Goal: Obtain resource: Obtain resource

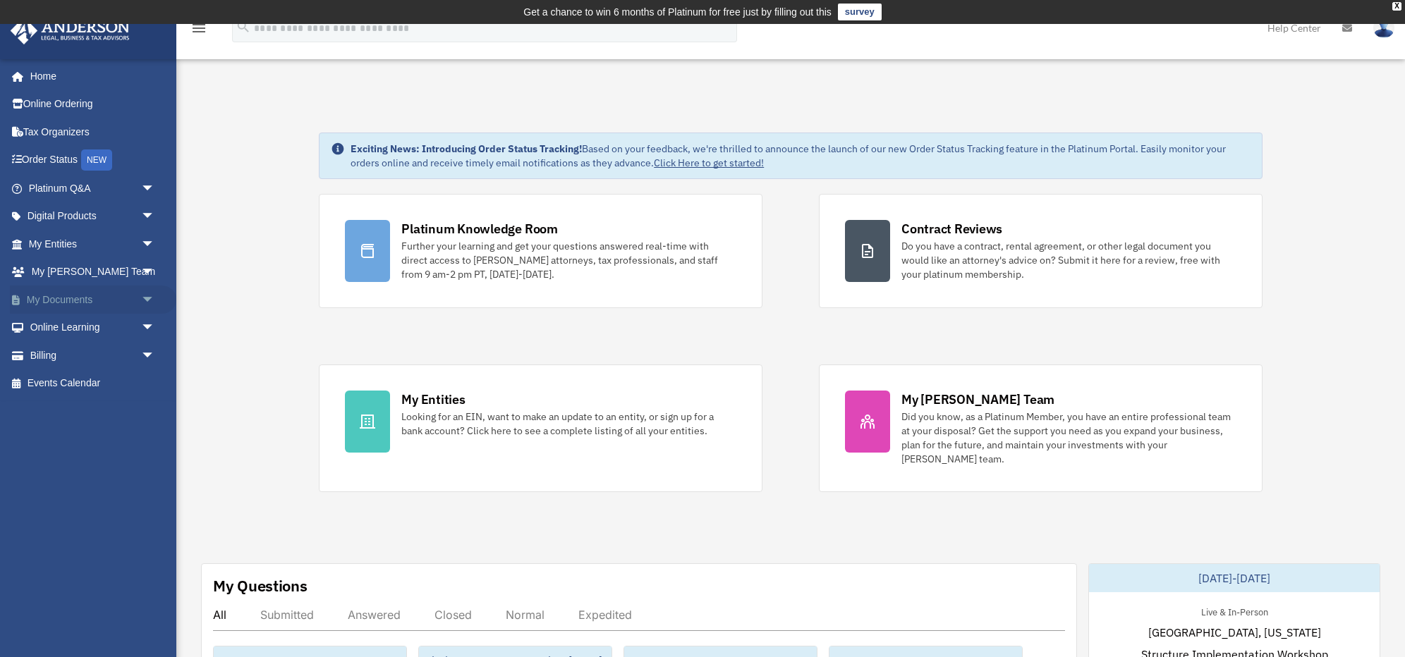
click at [59, 296] on link "My Documents arrow_drop_down" at bounding box center [93, 300] width 166 height 28
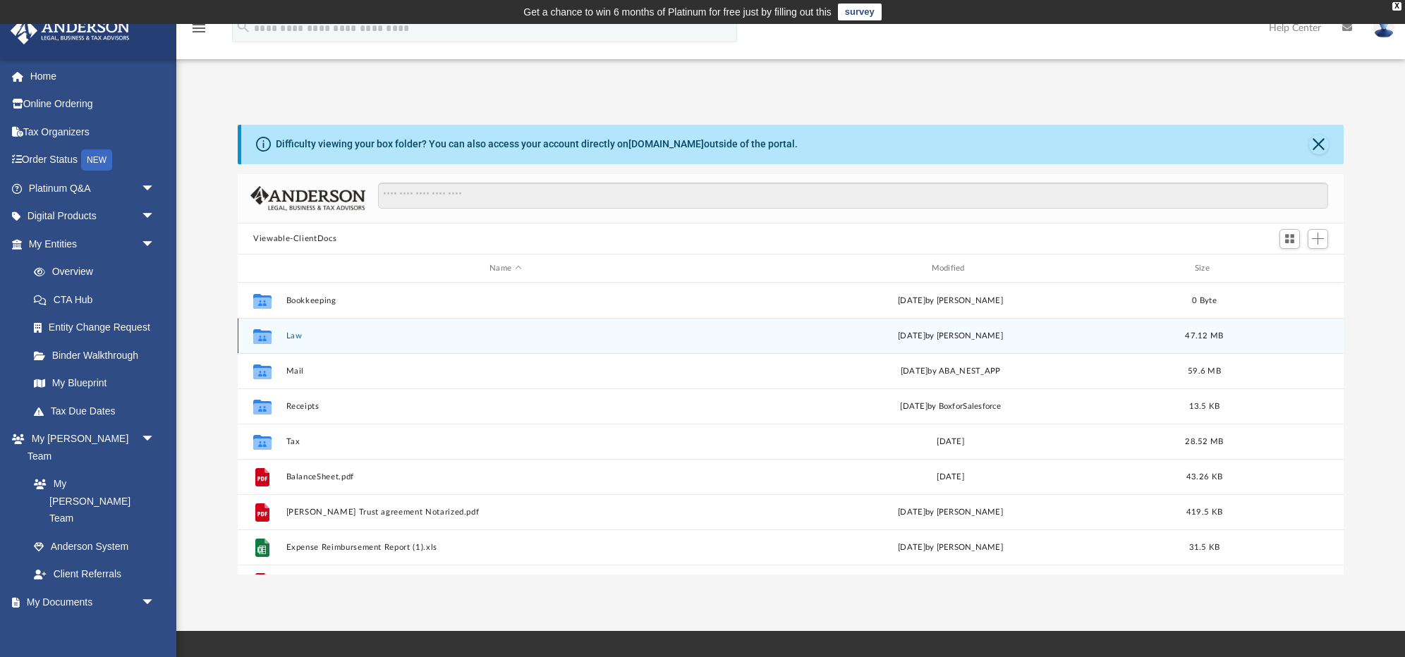
click at [266, 337] on icon "grid" at bounding box center [262, 338] width 18 height 11
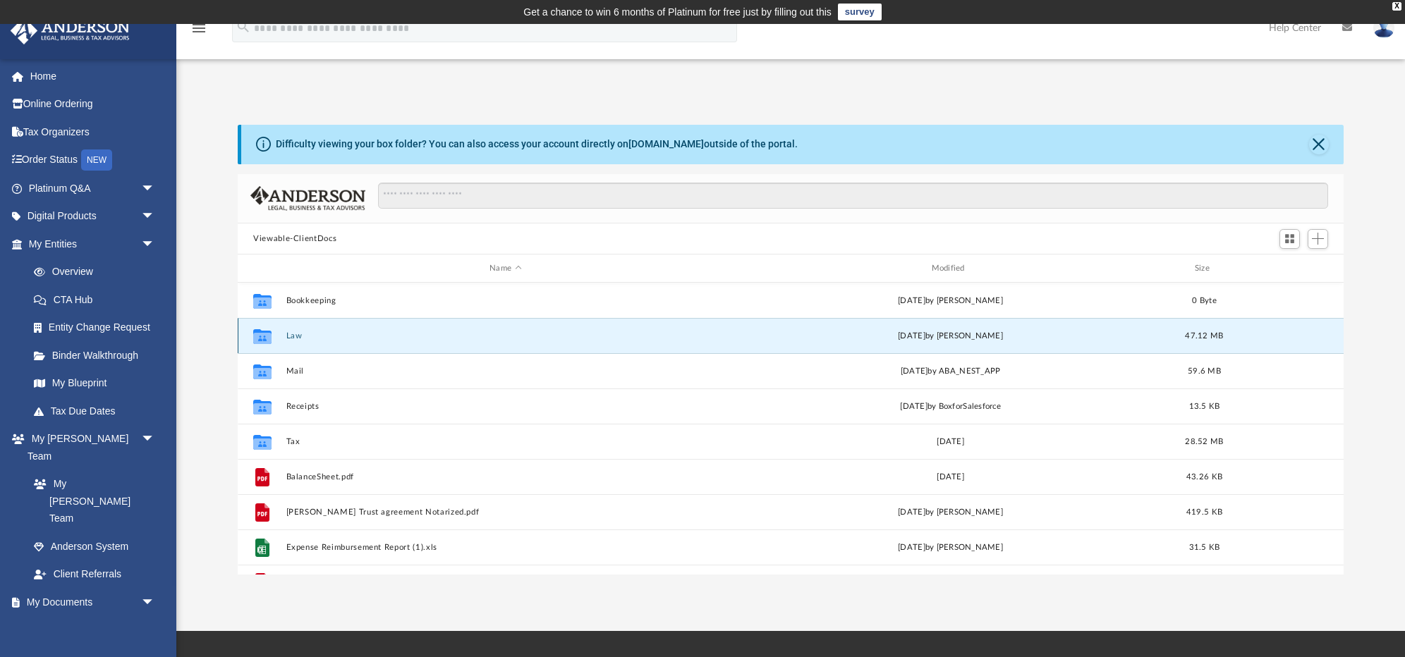
click at [292, 336] on button "Law" at bounding box center [505, 336] width 439 height 9
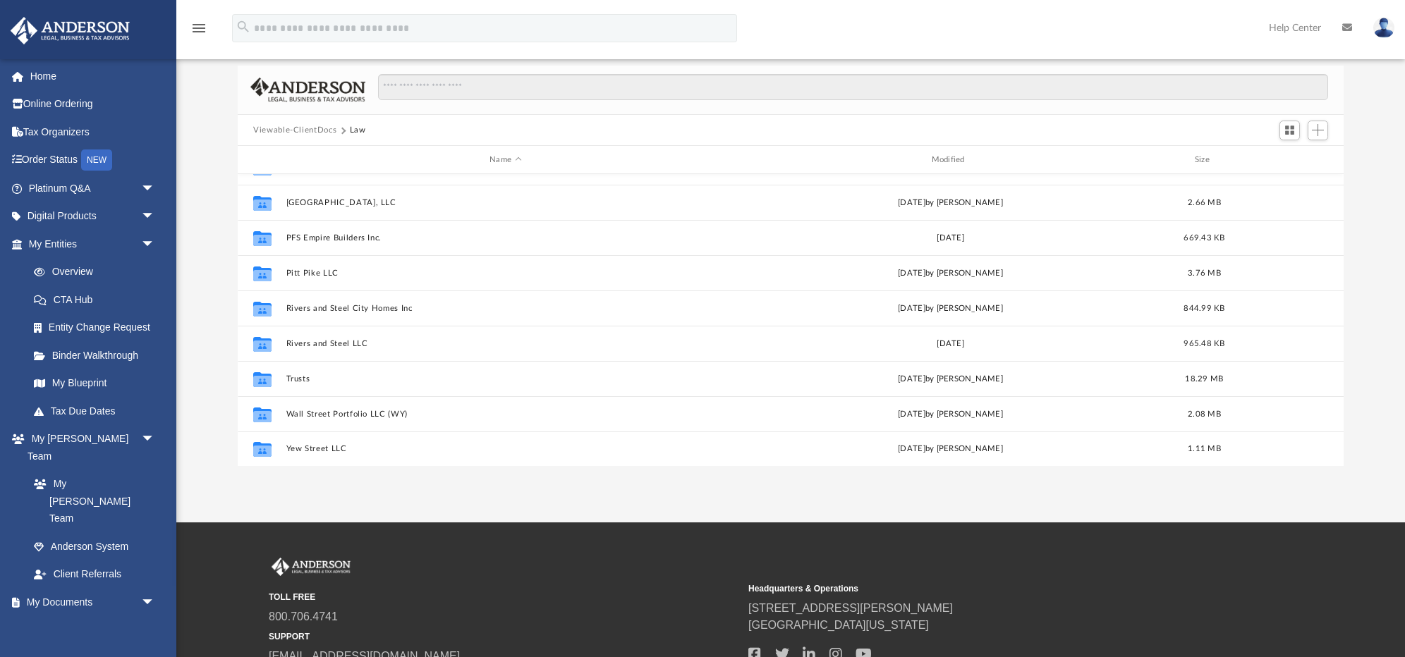
scroll to position [111, 0]
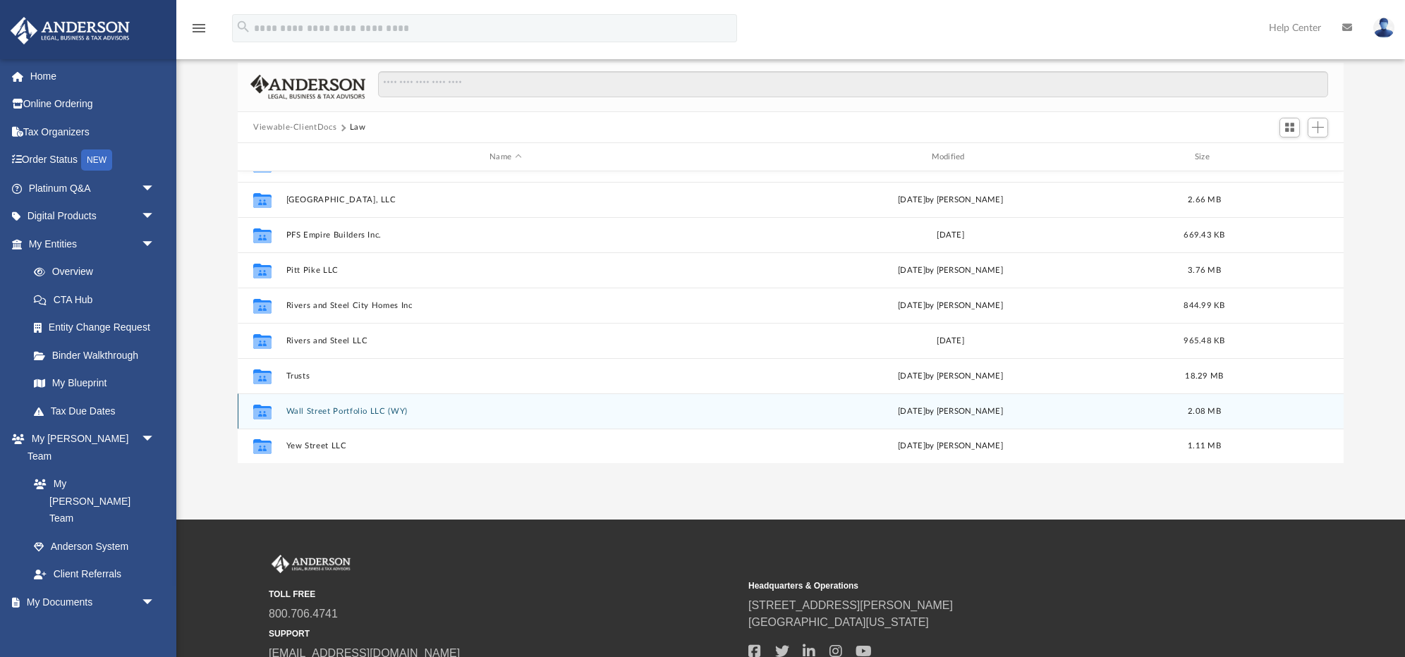
click at [317, 418] on div "Collaborated Folder Wall Street Portfolio LLC (WY) [DATE] by [PERSON_NAME] 2.08…" at bounding box center [791, 411] width 1106 height 35
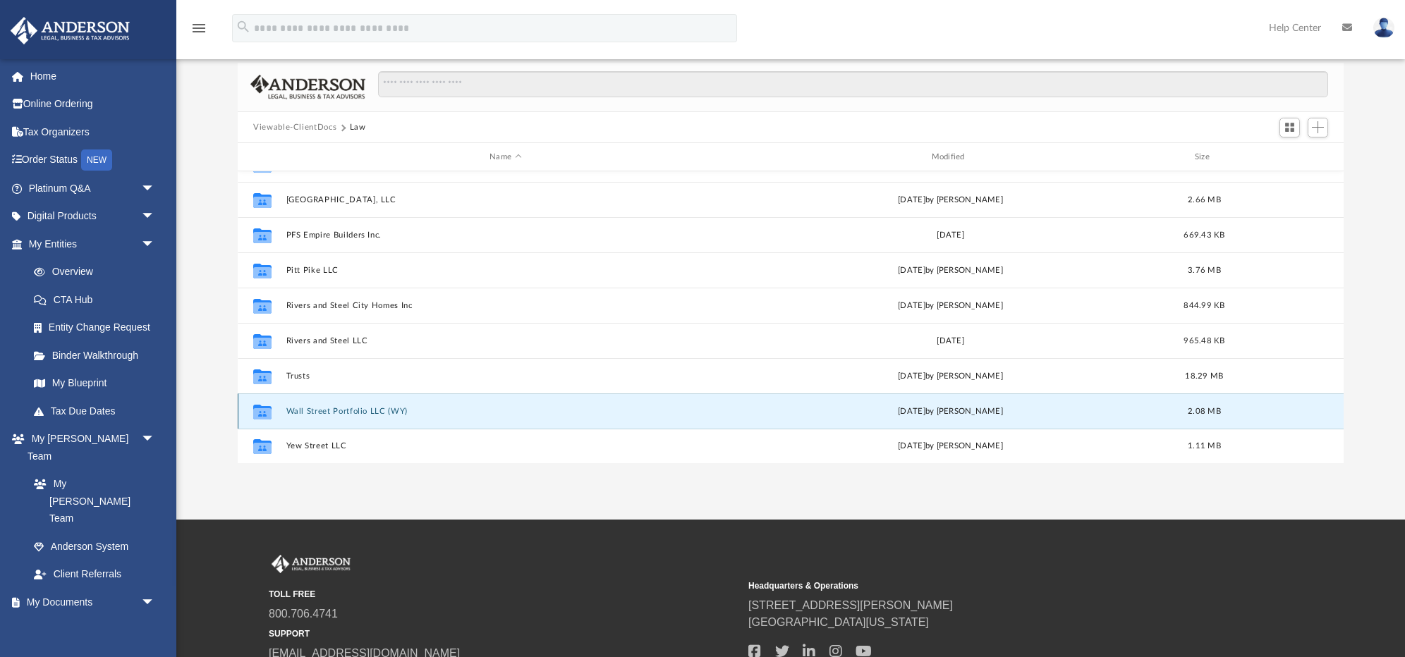
click at [320, 413] on button "Wall Street Portfolio LLC (WY)" at bounding box center [505, 411] width 439 height 9
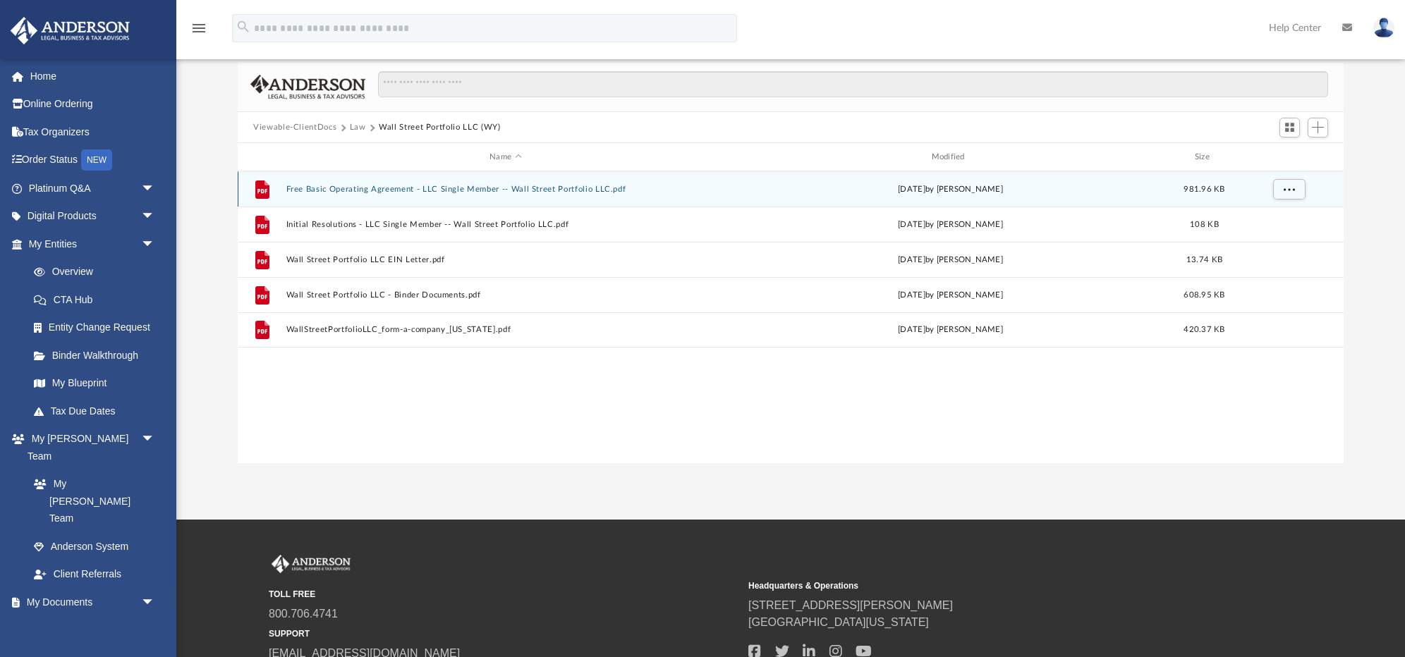
click at [458, 190] on button "Free Basic Operating Agreement - LLC Single Member -- Wall Street Portfolio LLC…" at bounding box center [505, 189] width 439 height 9
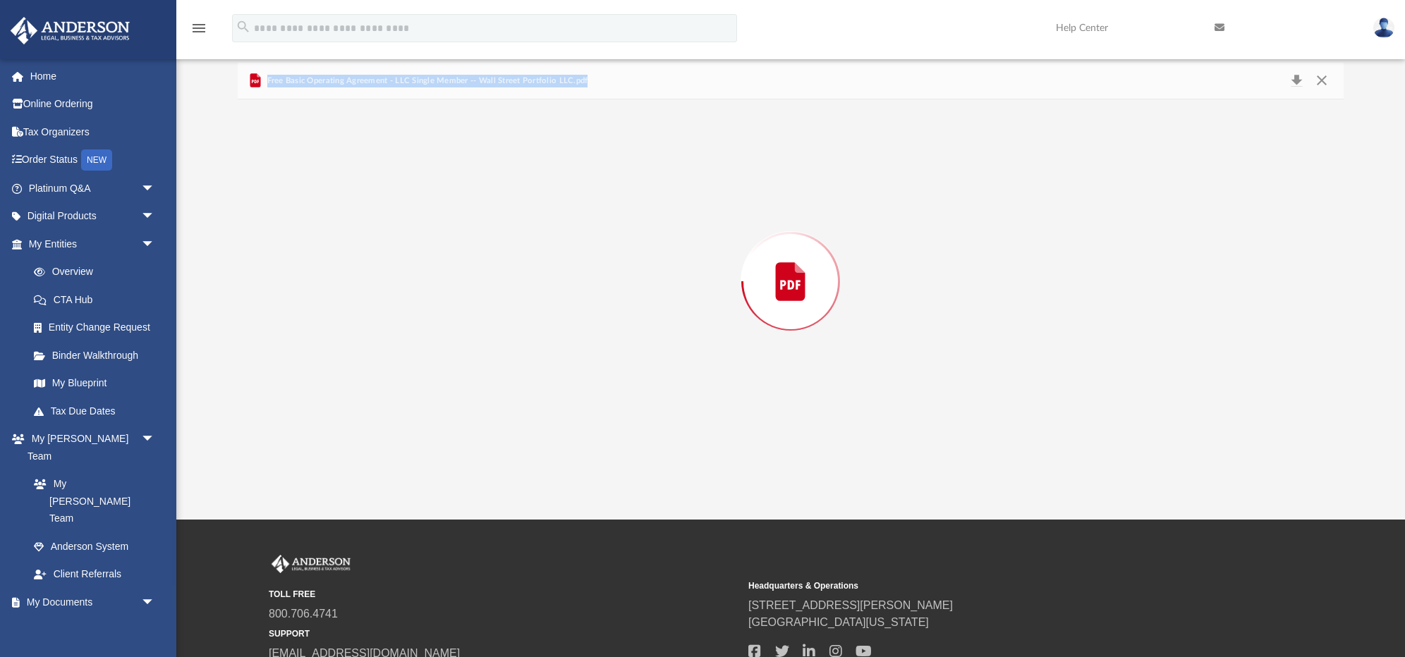
click at [458, 190] on div "Preview" at bounding box center [791, 281] width 1106 height 364
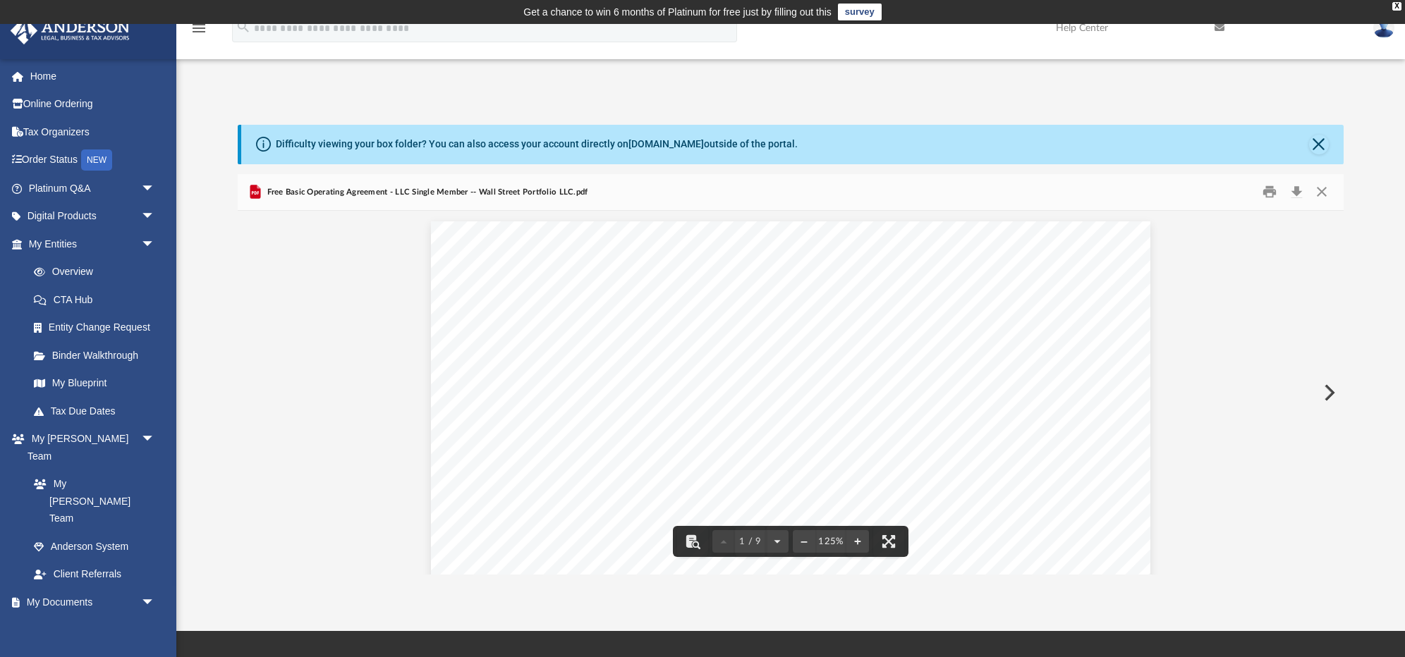
drag, startPoint x: 1316, startPoint y: 150, endPoint x: 1206, endPoint y: 121, distance: 113.1
click at [1316, 148] on button "Close" at bounding box center [1319, 145] width 20 height 20
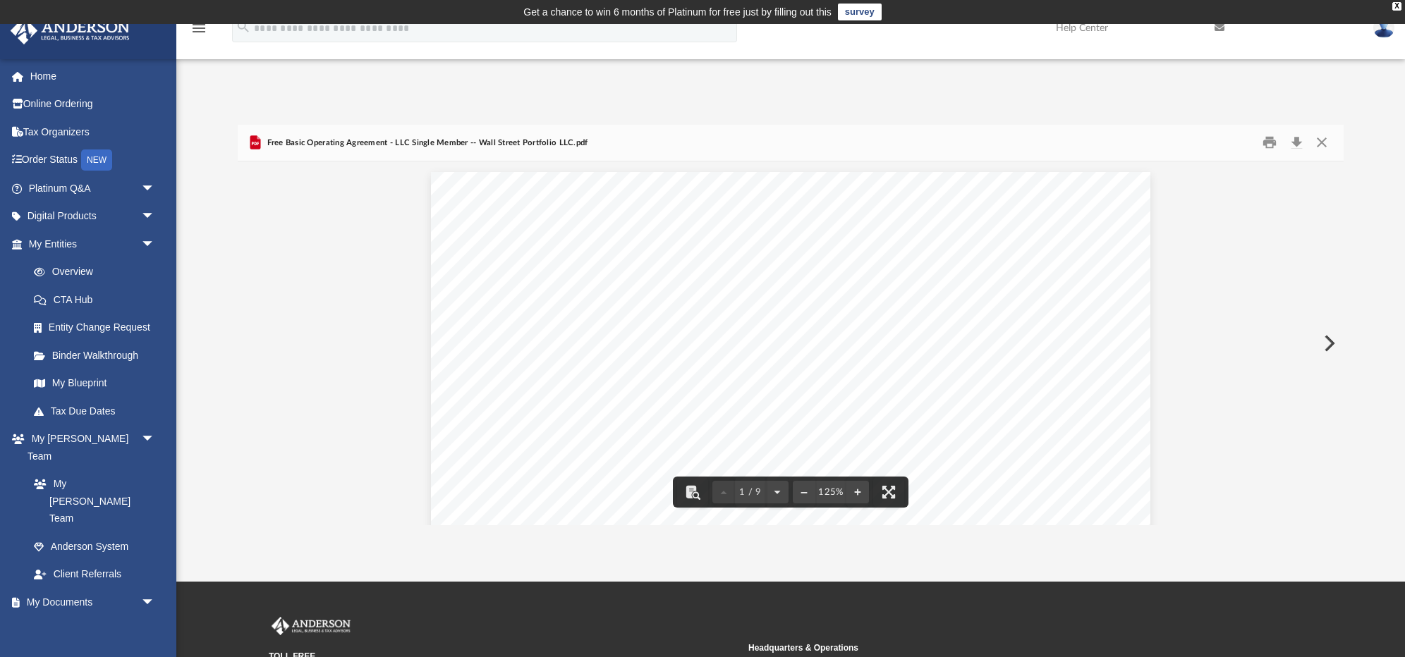
click at [1318, 144] on button "Close" at bounding box center [1321, 143] width 25 height 22
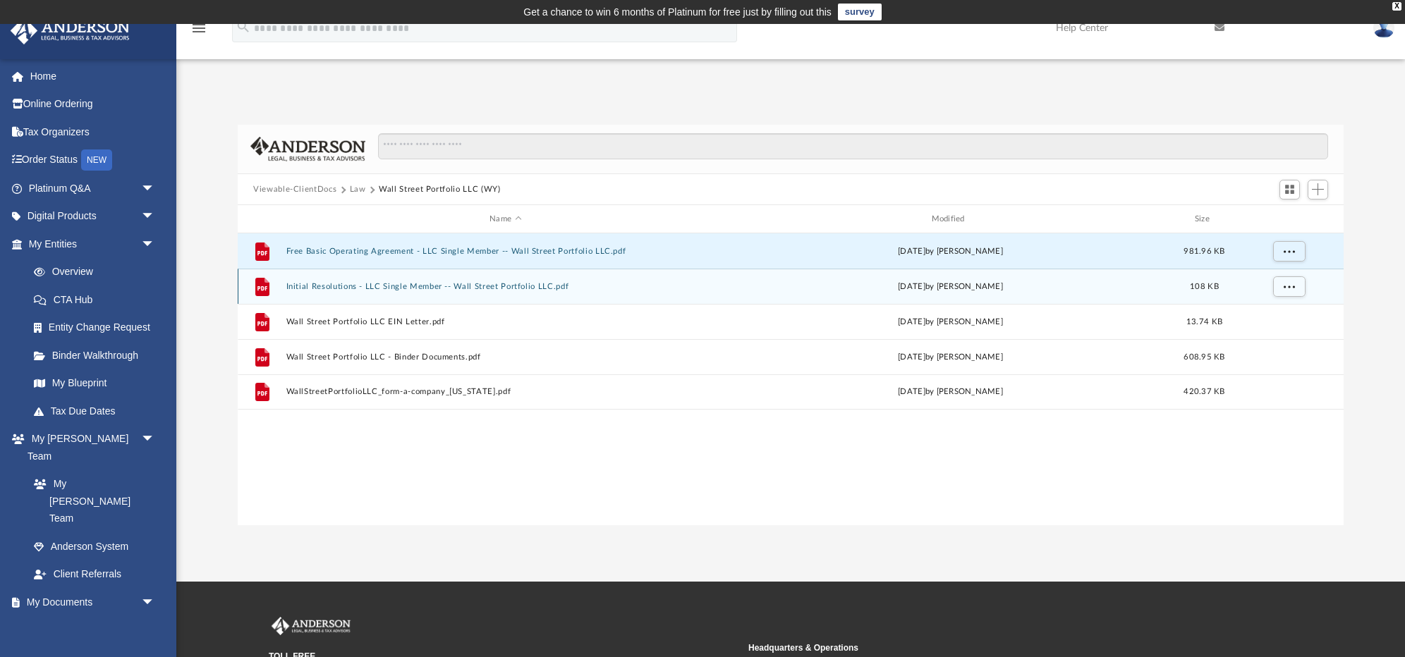
click at [392, 286] on button "Initial Resolutions - LLC Single Member -- Wall Street Portfolio LLC.pdf" at bounding box center [505, 286] width 439 height 9
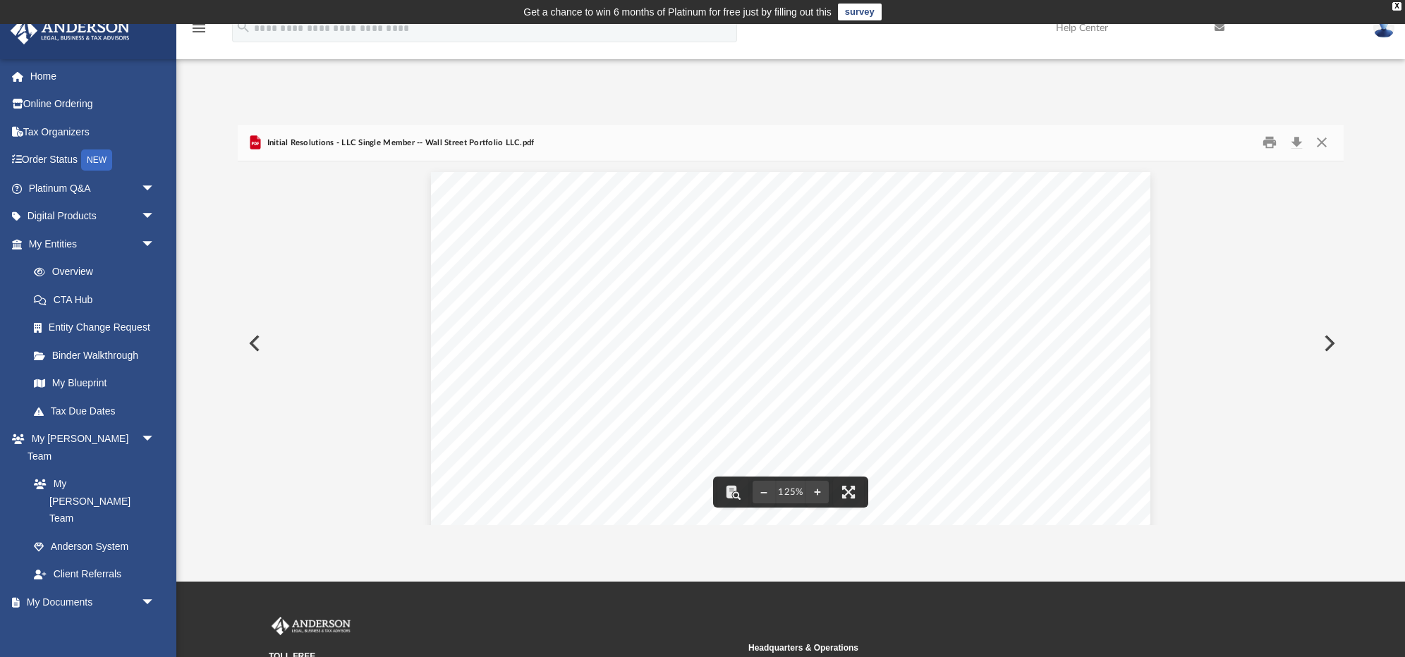
drag, startPoint x: 1317, startPoint y: 139, endPoint x: 886, endPoint y: 181, distance: 433.0
click at [1316, 140] on button "Close" at bounding box center [1321, 143] width 25 height 22
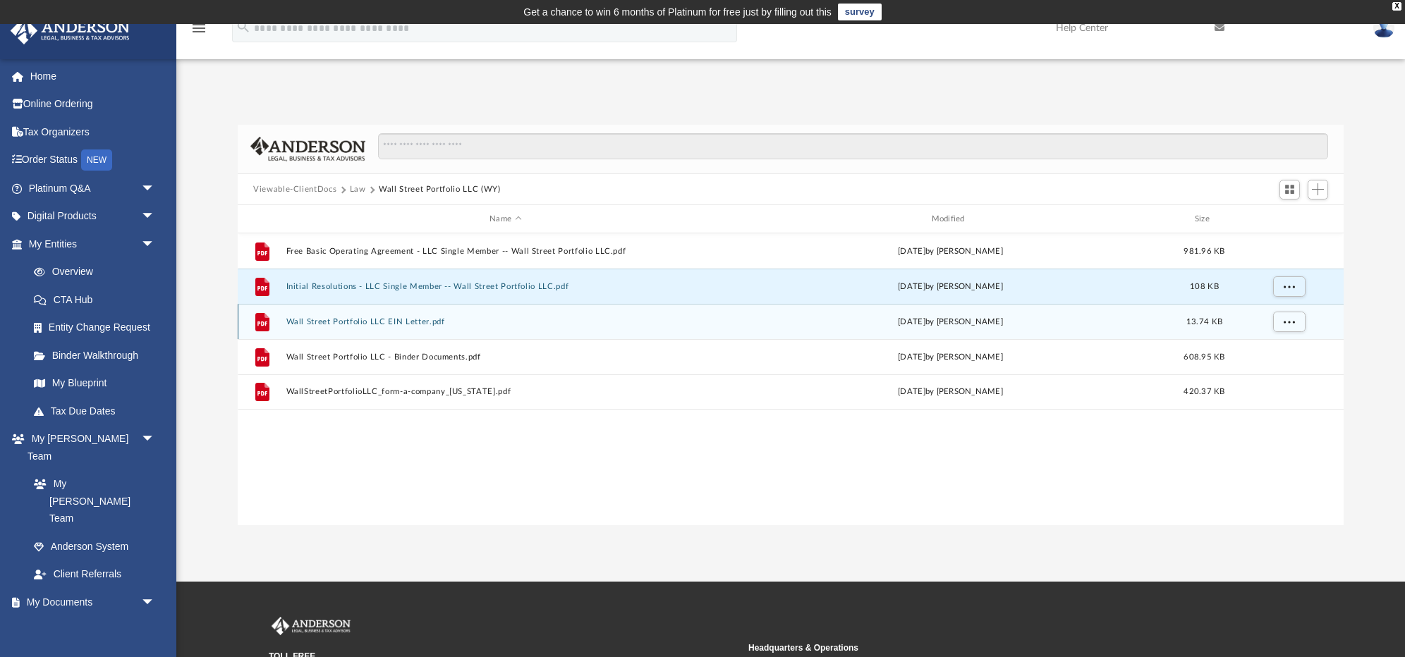
click at [392, 317] on button "Wall Street Portfolio LLC EIN Letter.pdf" at bounding box center [505, 321] width 439 height 9
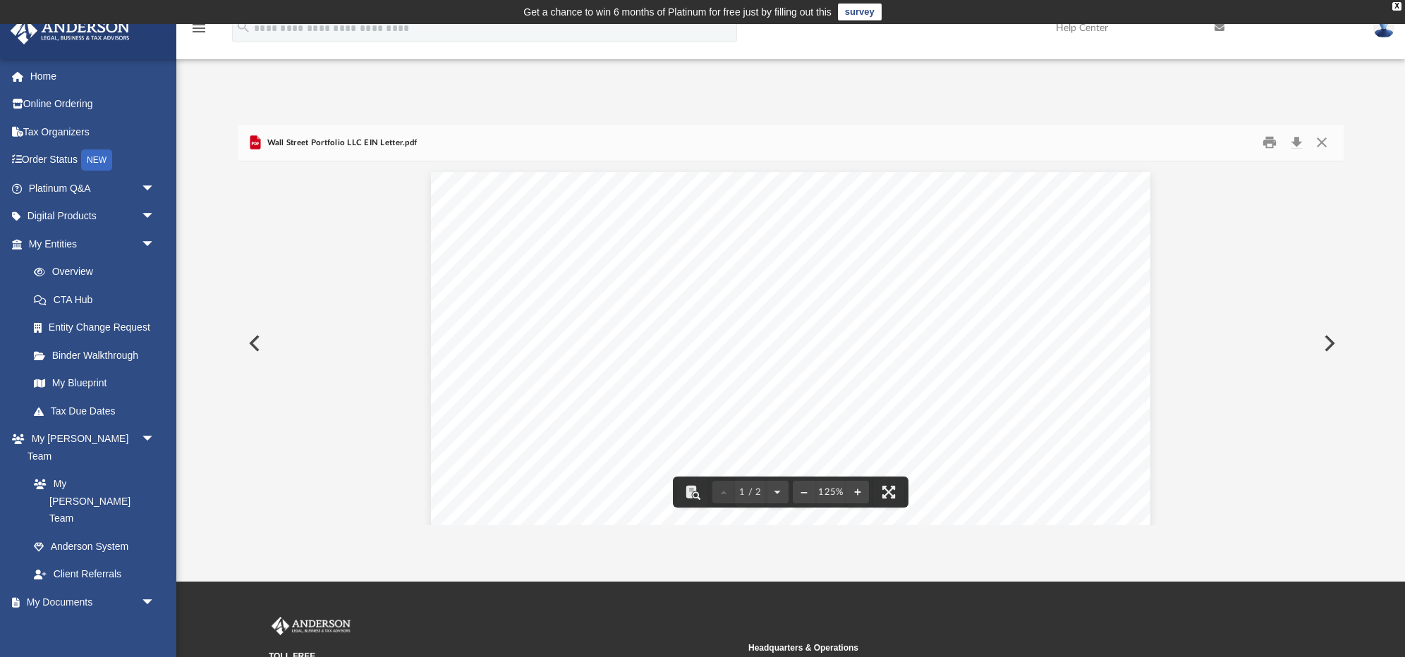
drag, startPoint x: 1323, startPoint y: 148, endPoint x: 1342, endPoint y: 128, distance: 27.4
click at [1323, 148] on button "Close" at bounding box center [1321, 143] width 25 height 22
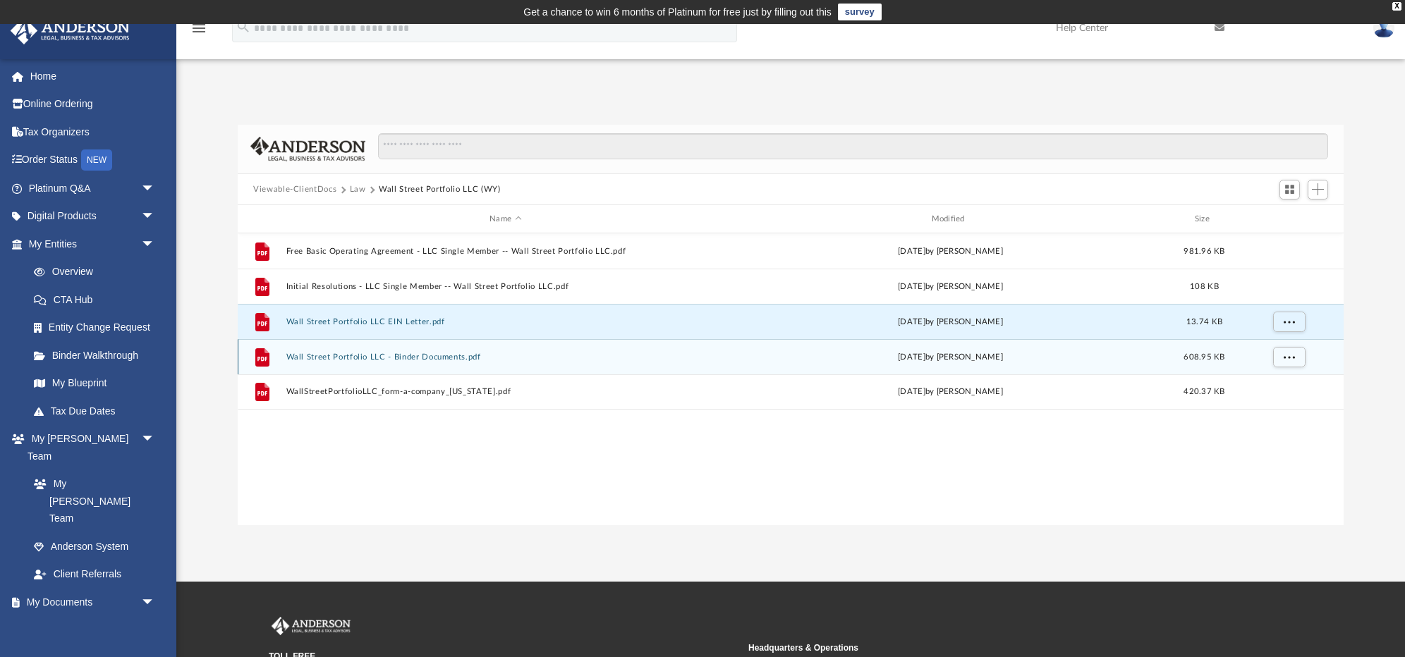
click at [407, 356] on button "Wall Street Portfolio LLC - Binder Documents.pdf" at bounding box center [505, 357] width 439 height 9
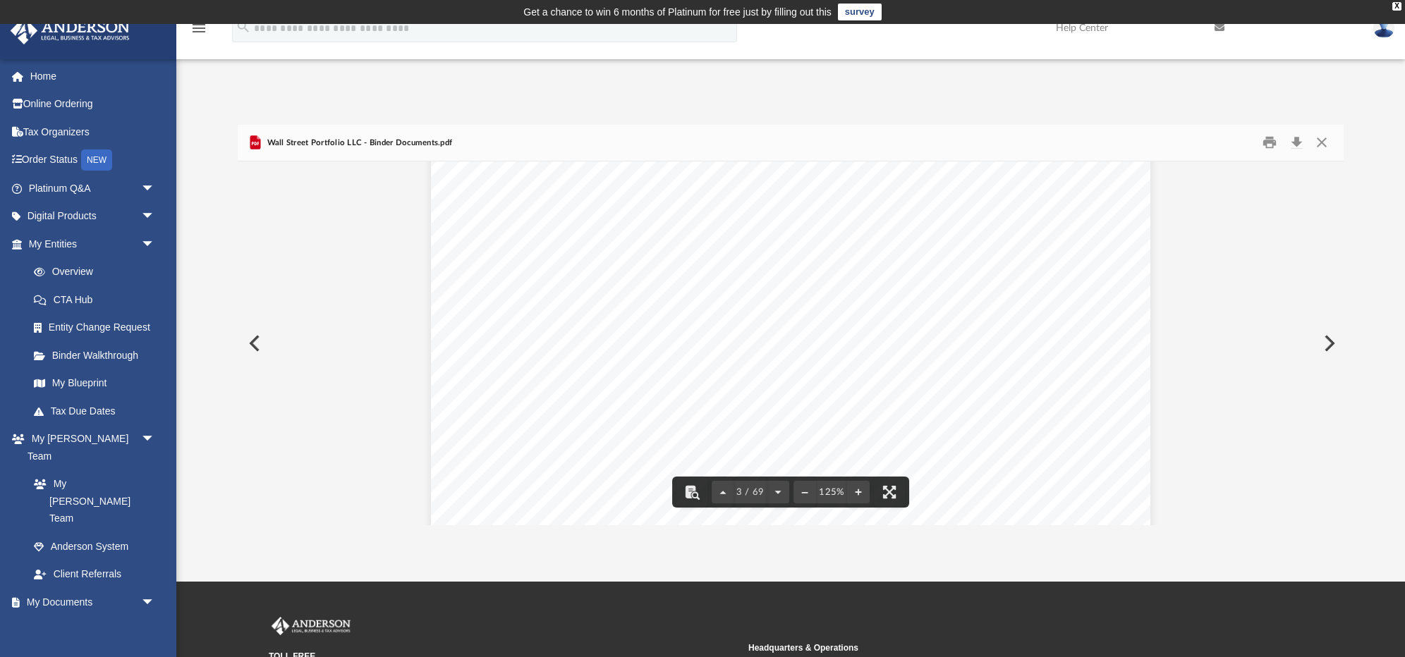
click at [552, 384] on div "CRITICAL DUE DATES Reporting Companies formed between [DATE], and [DATE], have …" at bounding box center [791, 316] width 720 height 931
drag, startPoint x: 598, startPoint y: 449, endPoint x: 629, endPoint y: 440, distance: 32.2
click at [602, 446] on span "Dated _______________________" at bounding box center [616, 448] width 200 height 14
click at [784, 404] on div "Bank Account Resolutio n for Wall Street Portfolio LLC including but not limite…" at bounding box center [791, 608] width 720 height 931
click at [250, 344] on button "Preview" at bounding box center [253, 344] width 31 height 40
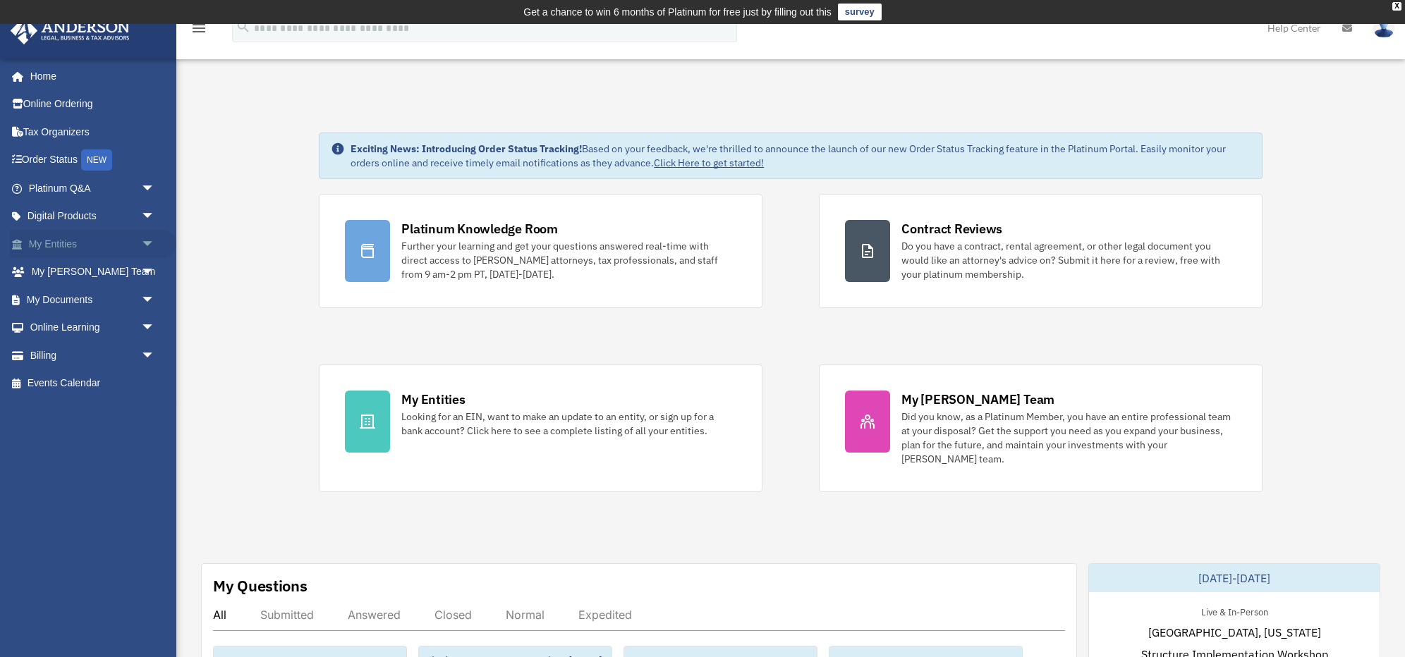
click at [142, 243] on span "arrow_drop_down" at bounding box center [155, 244] width 28 height 29
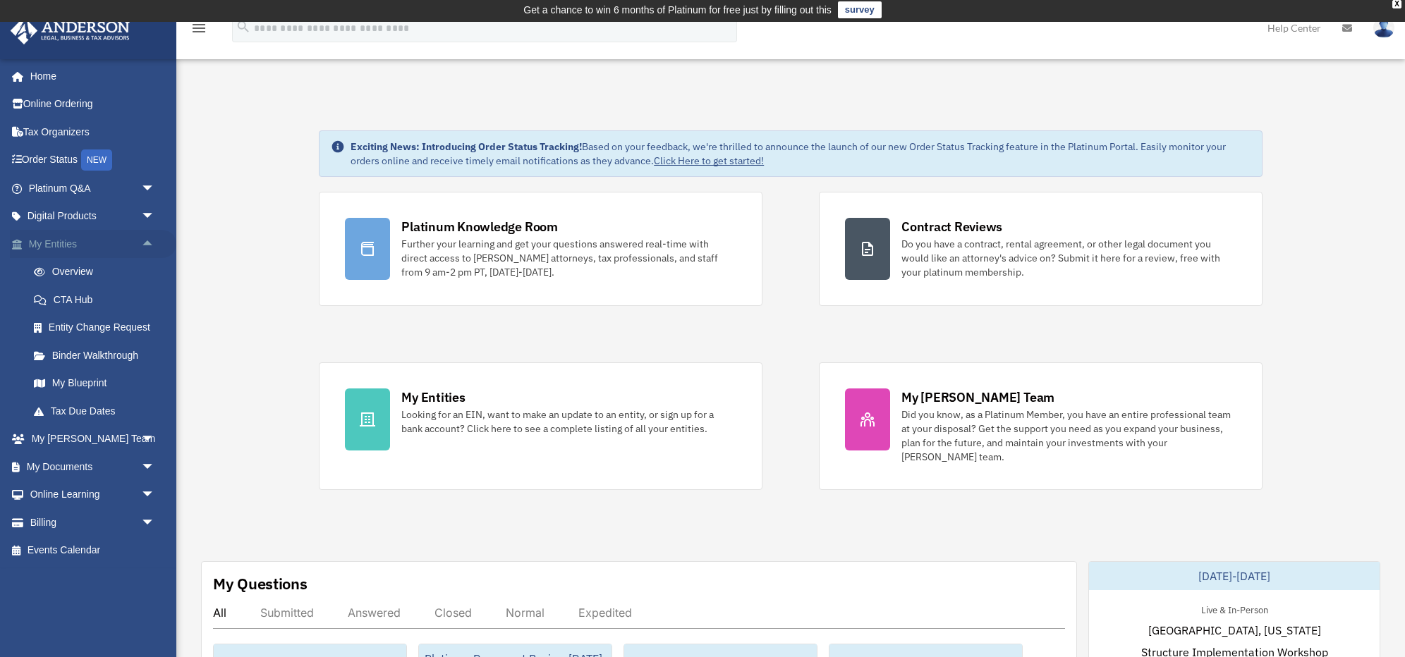
click at [149, 240] on span "arrow_drop_up" at bounding box center [155, 244] width 28 height 29
